Goal: Check status: Check status

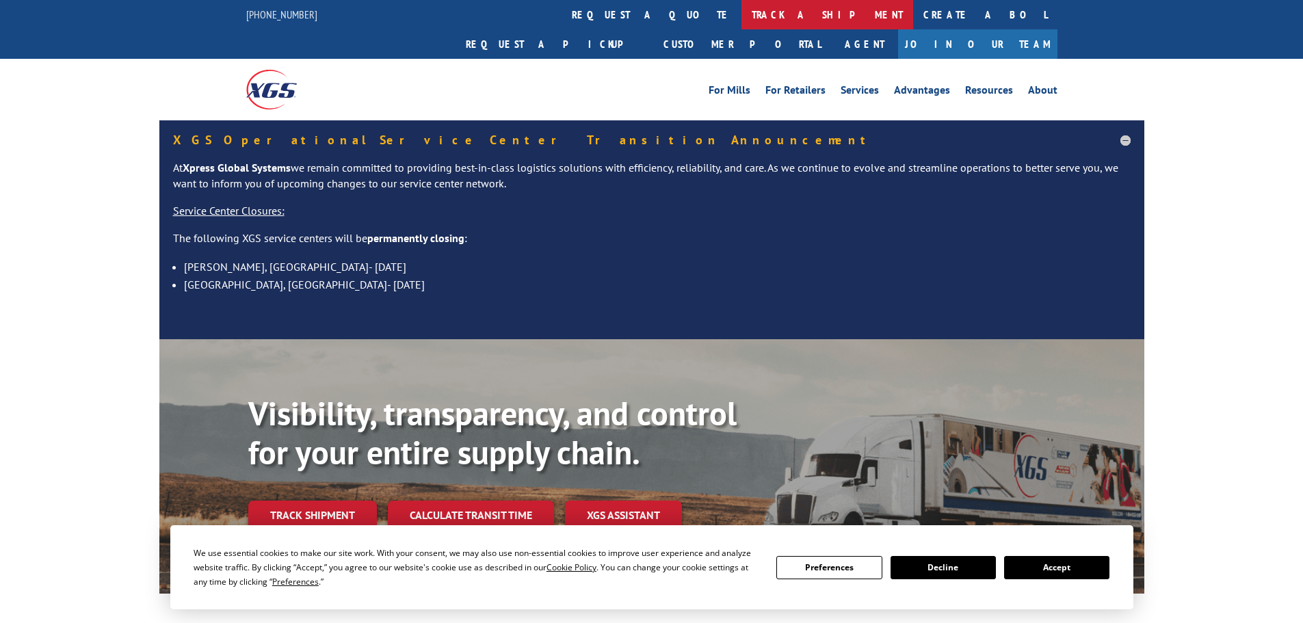
click at [741, 14] on link "track a shipment" at bounding box center [827, 14] width 172 height 29
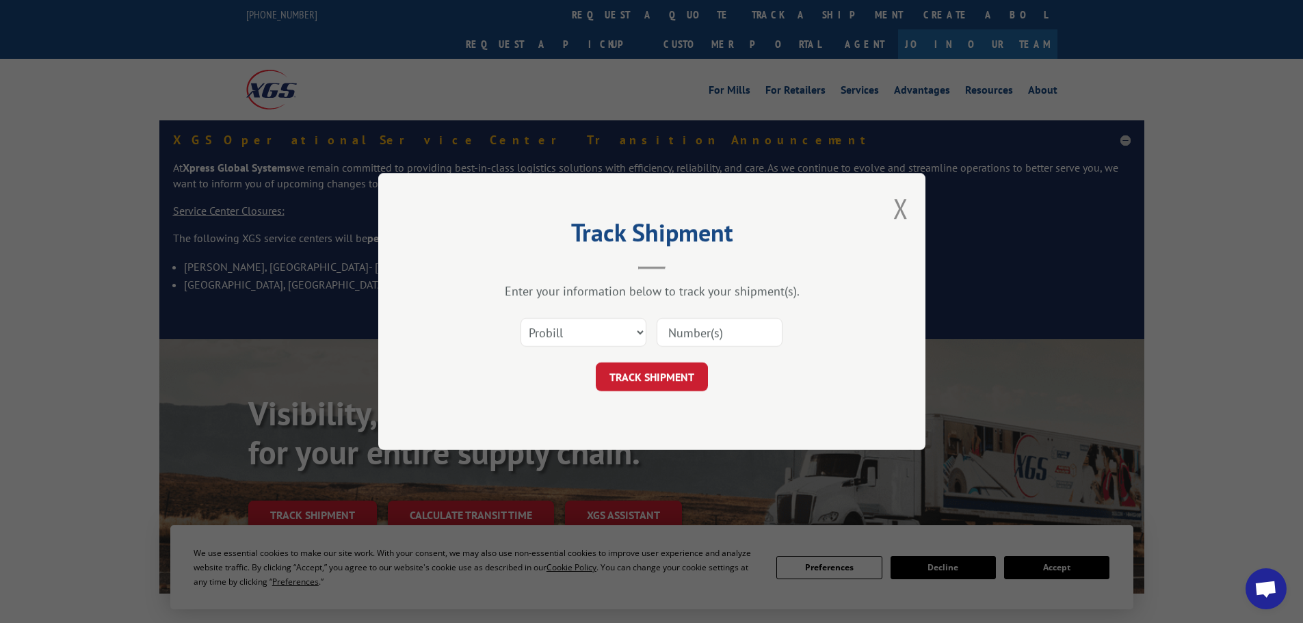
drag, startPoint x: 712, startPoint y: 322, endPoint x: 705, endPoint y: 330, distance: 10.2
click at [710, 324] on input at bounding box center [720, 332] width 126 height 29
paste input "2842546852"
type input "2842546852"
click at [663, 378] on button "TRACK SHIPMENT" at bounding box center [652, 377] width 112 height 29
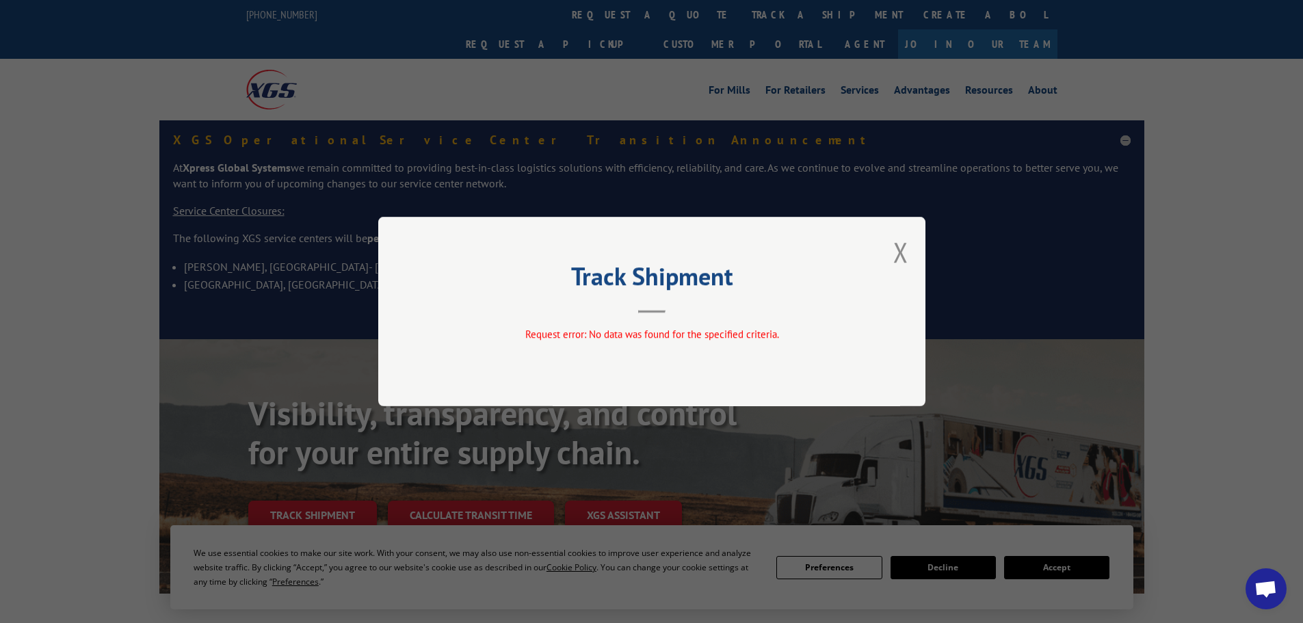
drag, startPoint x: 898, startPoint y: 250, endPoint x: 889, endPoint y: 238, distance: 15.1
click at [897, 249] on button "Close modal" at bounding box center [900, 252] width 15 height 36
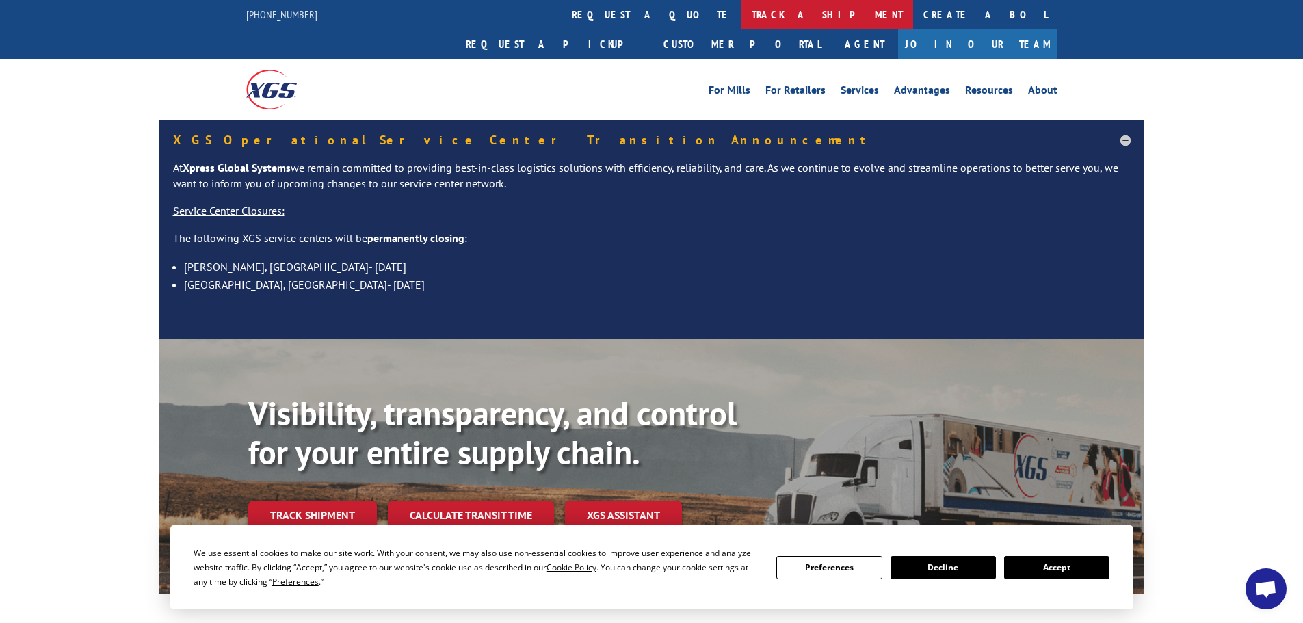
click at [741, 21] on link "track a shipment" at bounding box center [827, 14] width 172 height 29
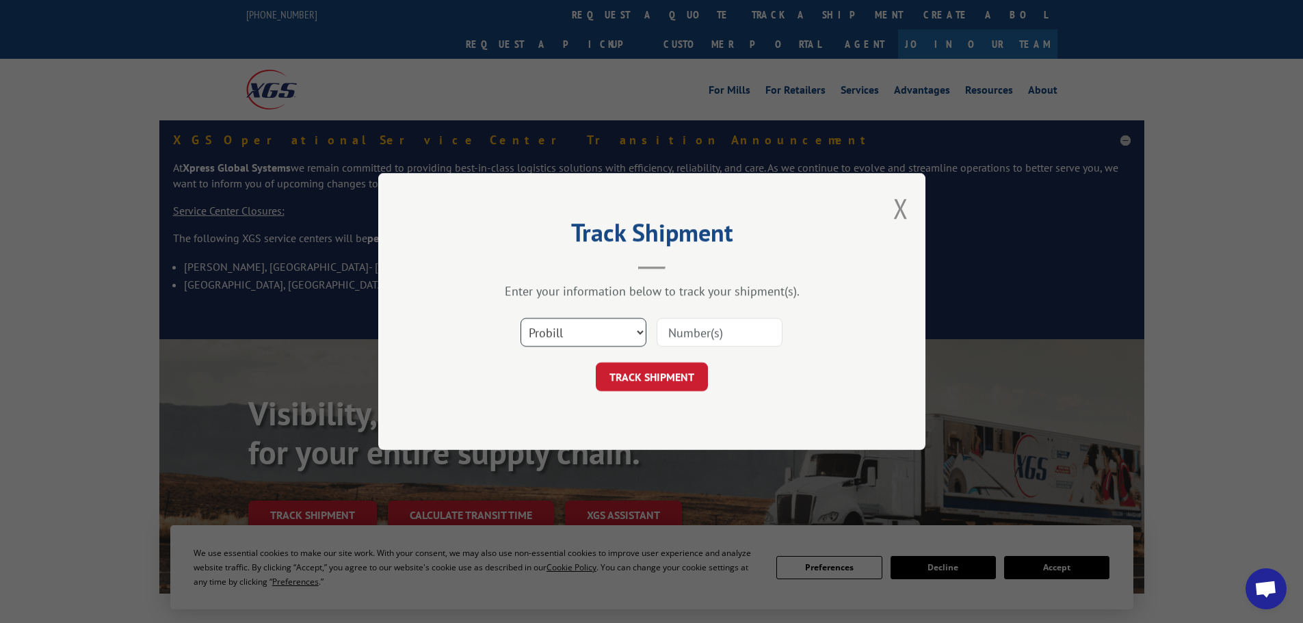
click at [570, 334] on select "Select category... Probill BOL PO" at bounding box center [584, 332] width 126 height 29
select select "po"
click at [521, 318] on select "Select category... Probill BOL PO" at bounding box center [584, 332] width 126 height 29
click at [679, 334] on input at bounding box center [720, 332] width 126 height 29
paste input "42546852"
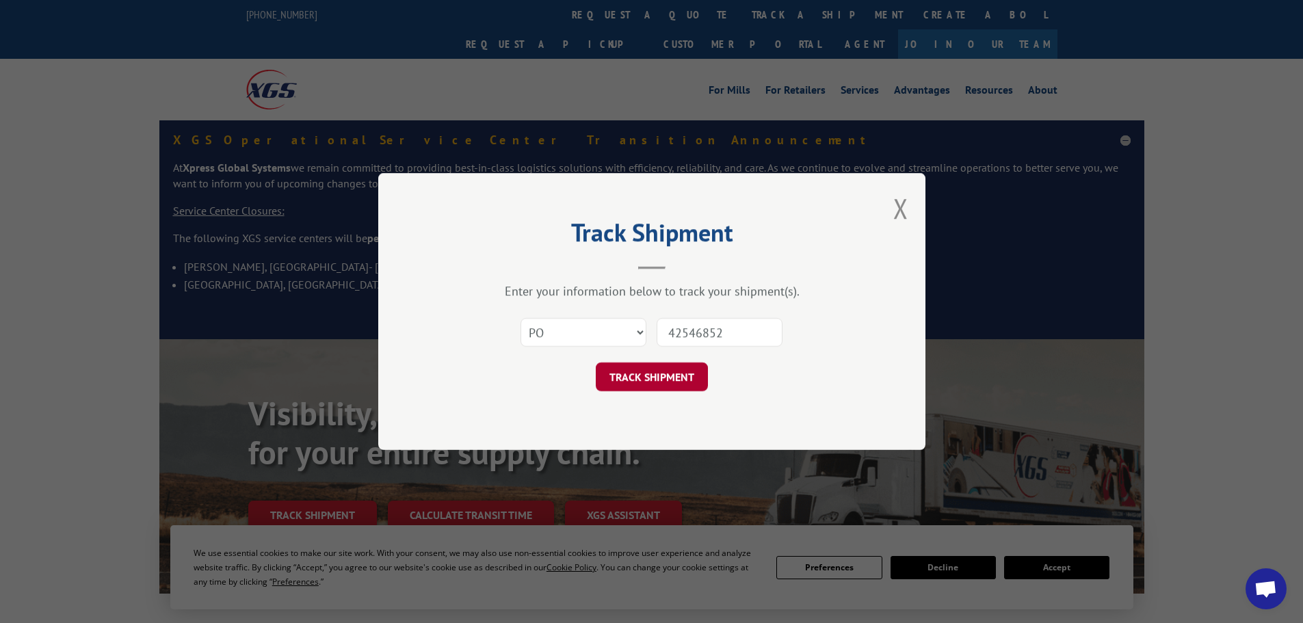
type input "42546852"
click at [633, 380] on button "TRACK SHIPMENT" at bounding box center [652, 377] width 112 height 29
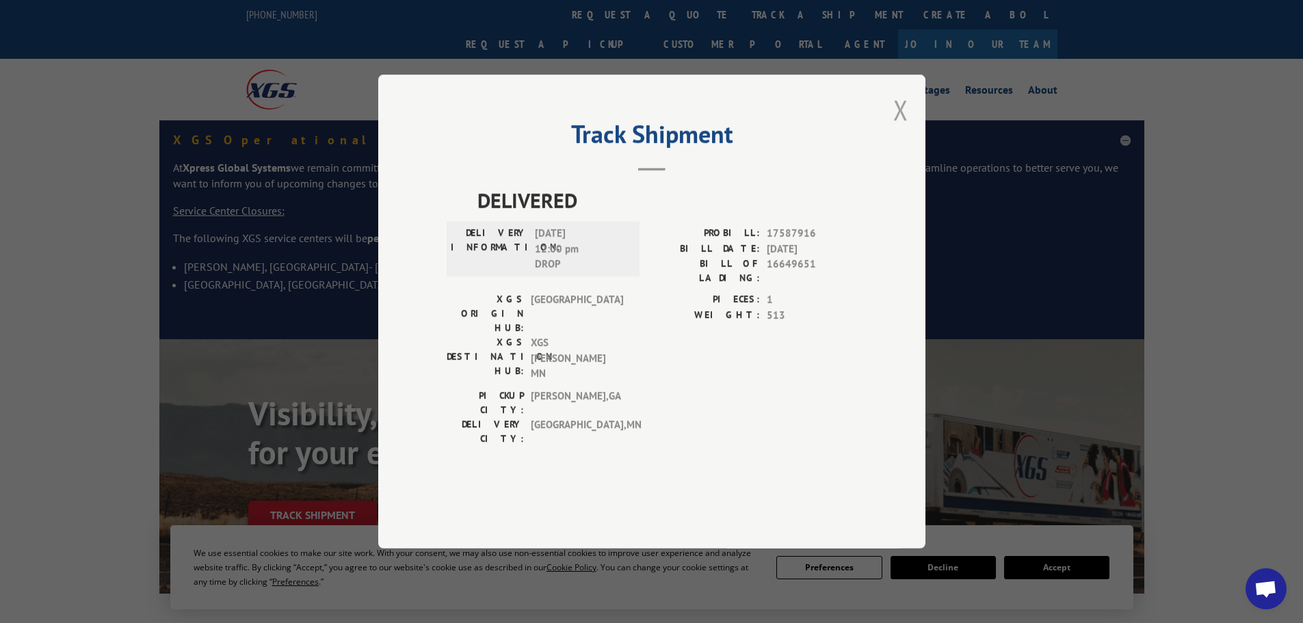
click at [896, 128] on button "Close modal" at bounding box center [900, 110] width 15 height 36
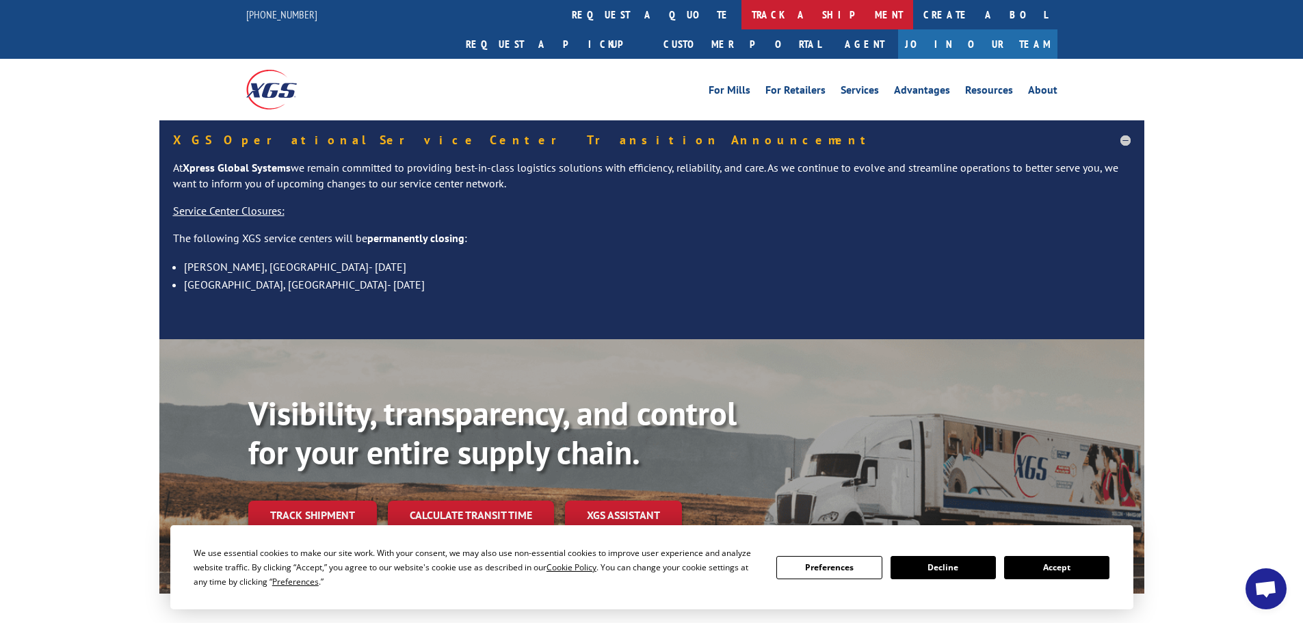
click at [741, 18] on link "track a shipment" at bounding box center [827, 14] width 172 height 29
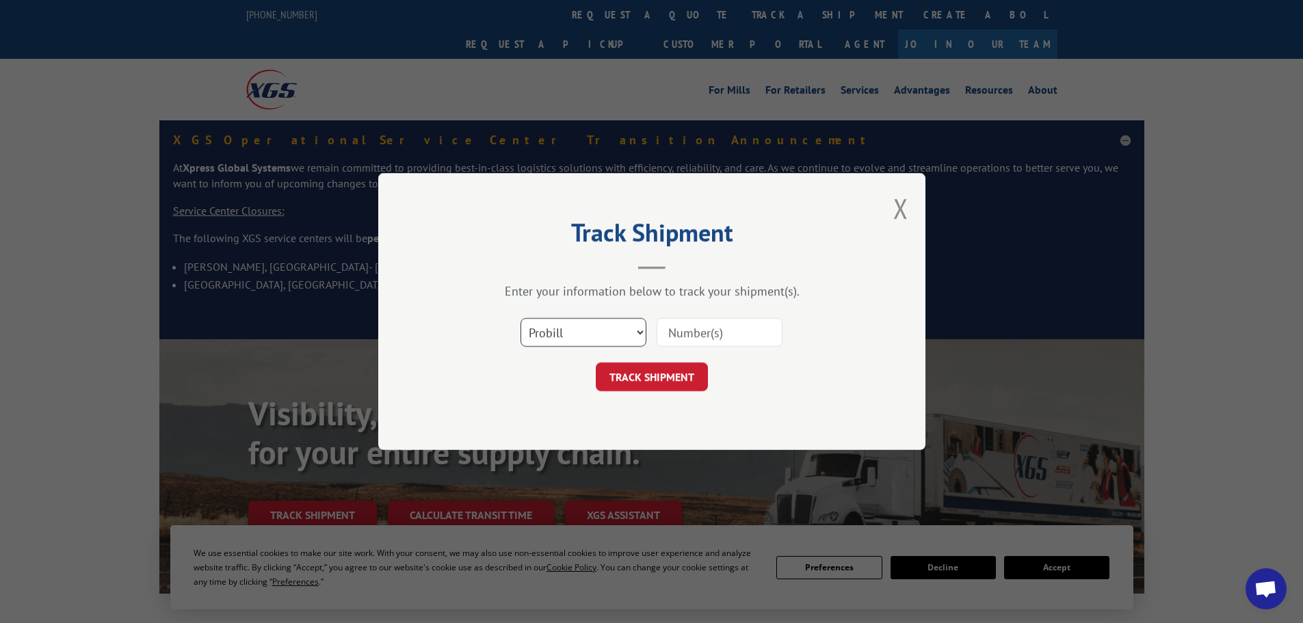
click at [601, 342] on select "Select category... Probill BOL PO" at bounding box center [584, 332] width 126 height 29
select select "po"
click at [521, 318] on select "Select category... Probill BOL PO" at bounding box center [584, 332] width 126 height 29
click at [683, 331] on input at bounding box center [720, 332] width 126 height 29
paste input "42546852"
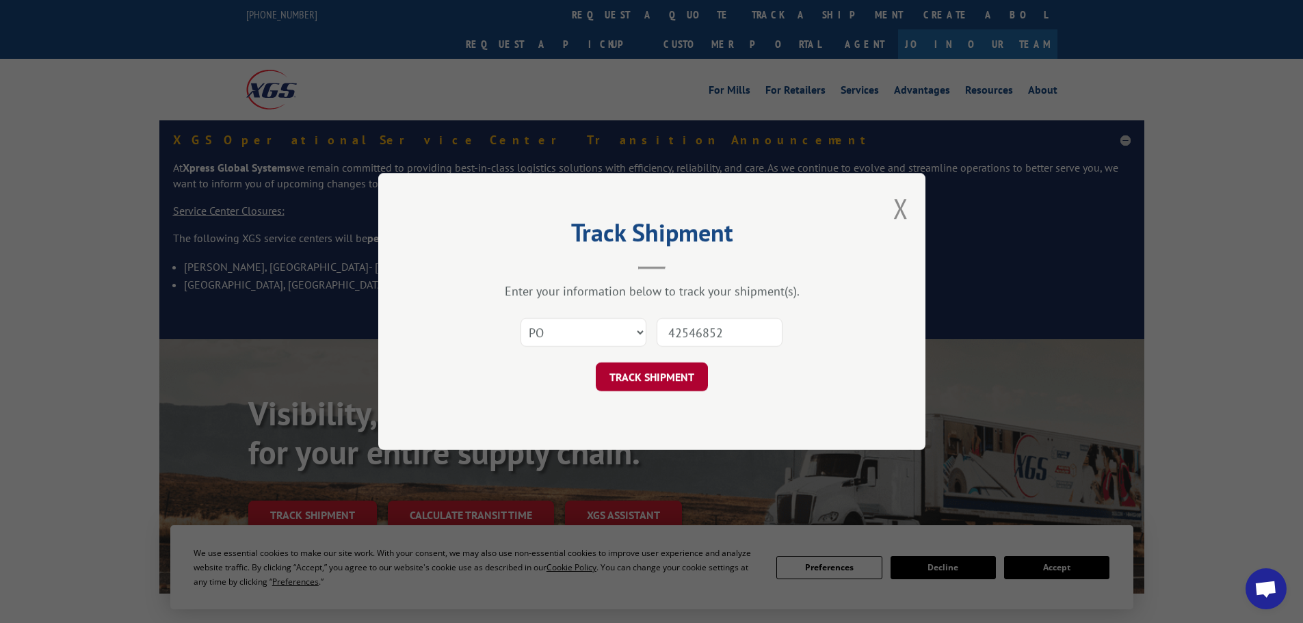
type input "42546852"
click at [649, 378] on button "TRACK SHIPMENT" at bounding box center [652, 377] width 112 height 29
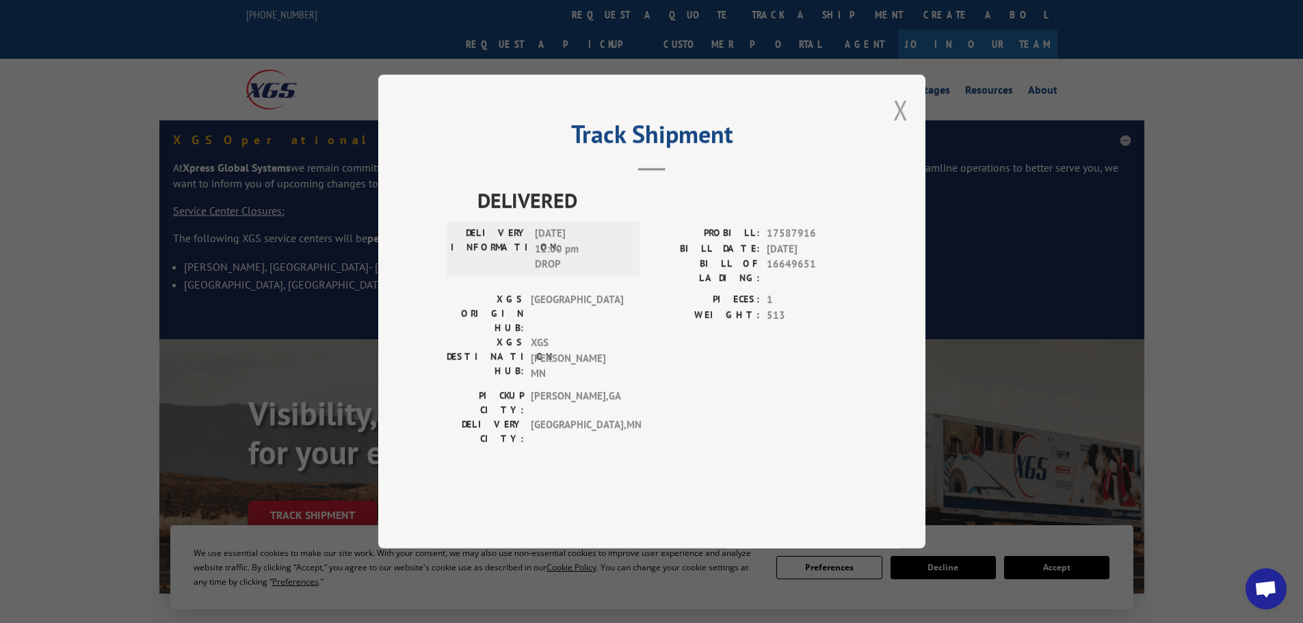
click at [902, 128] on button "Close modal" at bounding box center [900, 110] width 15 height 36
